Goal: Task Accomplishment & Management: Use online tool/utility

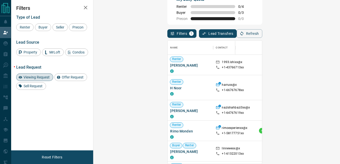
scroll to position [120, 232]
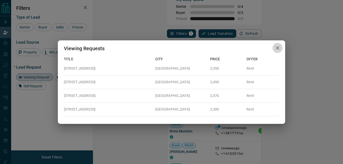
click at [276, 48] on icon "button" at bounding box center [278, 48] width 6 height 6
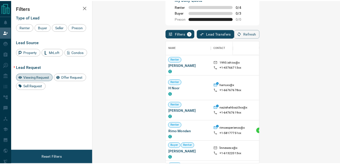
scroll to position [4, 4]
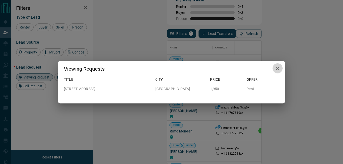
click at [276, 66] on icon "button" at bounding box center [278, 68] width 6 height 6
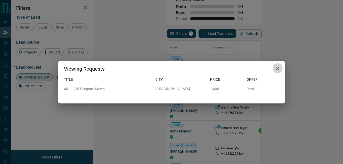
click at [278, 68] on icon "button" at bounding box center [278, 68] width 6 height 6
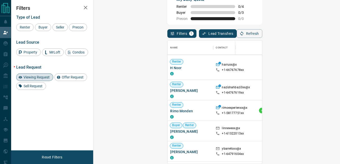
scroll to position [0, 0]
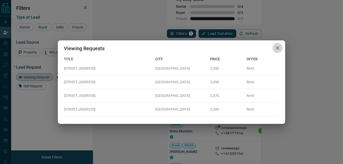
click at [279, 48] on icon "button" at bounding box center [278, 48] width 6 height 6
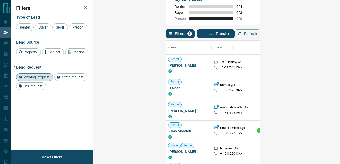
scroll to position [4, 4]
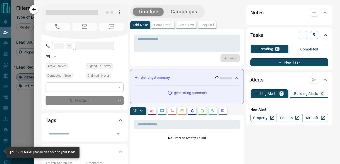
type input "**"
type input "**********"
type input "**"
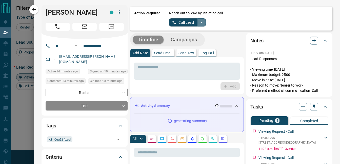
click at [198, 23] on icon "split button" at bounding box center [201, 22] width 6 height 6
click at [188, 39] on li "Log Manual Call" at bounding box center [186, 40] width 31 height 8
click at [189, 24] on button "Log Manual Call" at bounding box center [185, 22] width 33 height 8
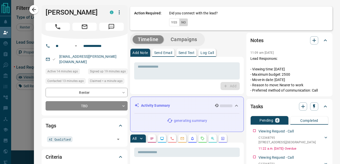
click at [182, 20] on button "No" at bounding box center [183, 22] width 9 height 8
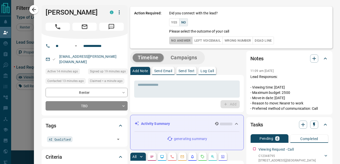
click at [183, 41] on button "No Answer" at bounding box center [180, 41] width 23 height 8
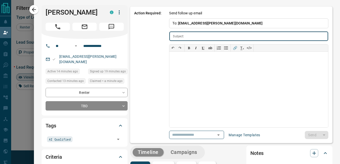
type input "**********"
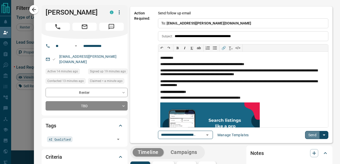
click at [309, 137] on button "Send" at bounding box center [312, 135] width 15 height 8
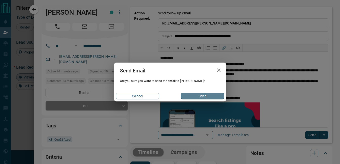
click at [218, 96] on button "Send" at bounding box center [202, 96] width 43 height 7
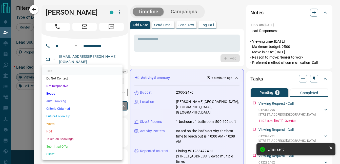
click at [87, 99] on body "Lead Transfers Claim Leads My Leads Tasks Opportunities Deals Campaigns Automat…" at bounding box center [170, 58] width 340 height 142
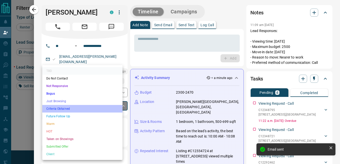
click at [79, 107] on li "Criteria Obtained" at bounding box center [82, 109] width 80 height 8
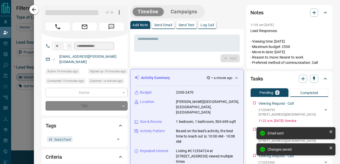
type input "*"
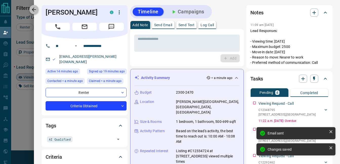
click at [33, 9] on icon "button" at bounding box center [34, 10] width 4 height 4
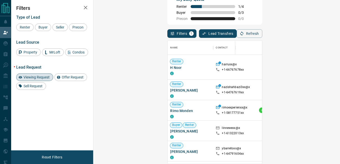
scroll to position [120, 232]
click at [170, 59] on span "Renter" at bounding box center [176, 61] width 13 height 4
drag, startPoint x: 108, startPoint y: 58, endPoint x: 101, endPoint y: 58, distance: 7.1
click at [170, 59] on span "Renter" at bounding box center [176, 61] width 13 height 4
